Goal: Task Accomplishment & Management: Use online tool/utility

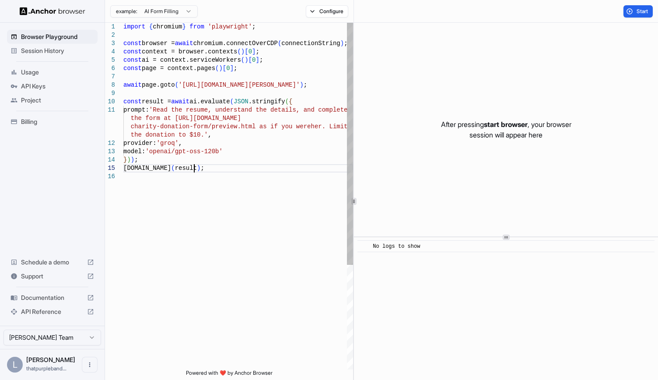
click at [221, 170] on div "import { chromium } from 'playwright' ; const browser = await chromium.connectO…" at bounding box center [238, 271] width 230 height 496
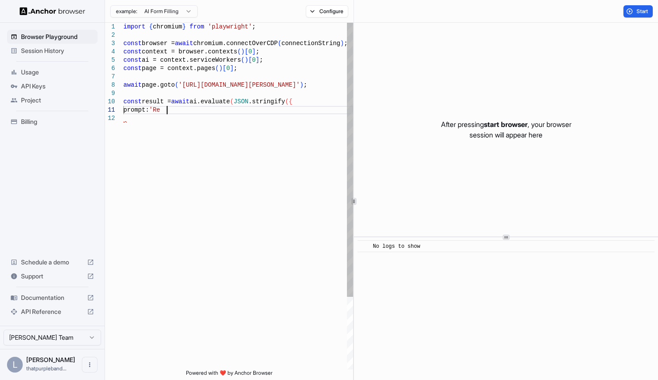
type textarea "*"
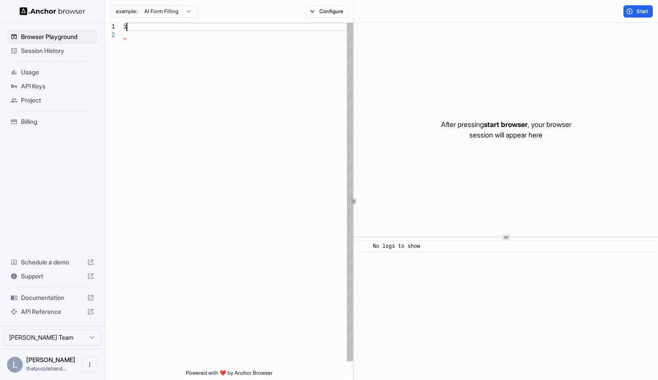
type textarea "*"
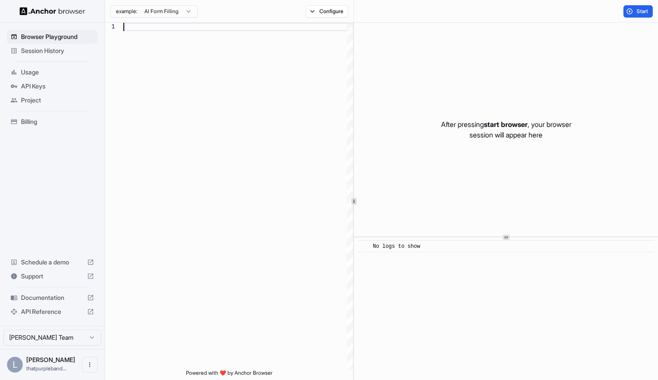
type textarea "**********"
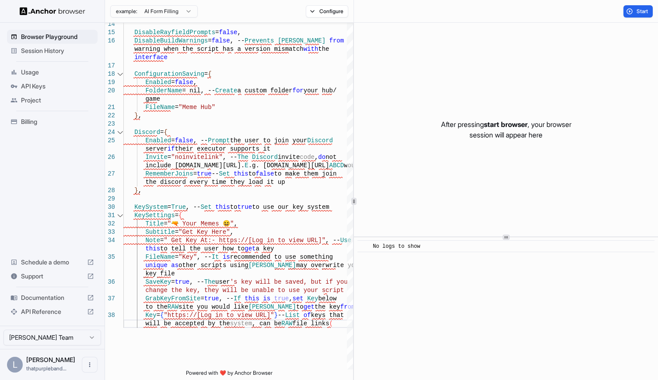
click at [429, 333] on div "​ No logs to show" at bounding box center [506, 308] width 304 height 143
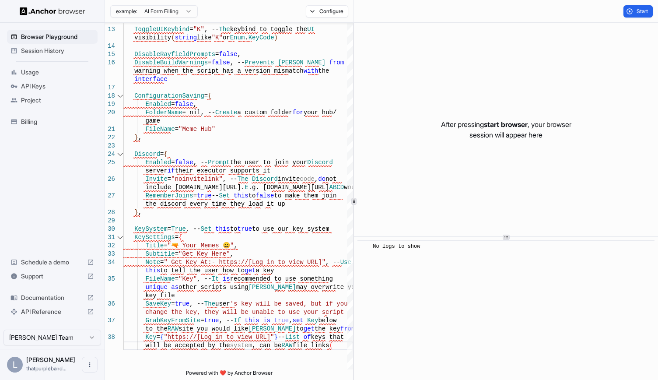
click at [42, 119] on span "Billing" at bounding box center [57, 121] width 73 height 9
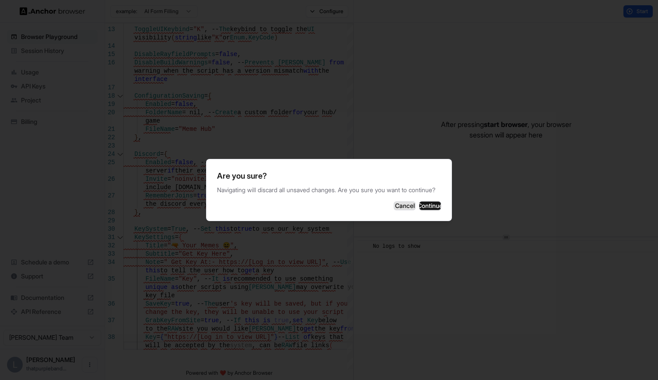
click at [394, 208] on button "Cancel" at bounding box center [405, 205] width 22 height 9
